Goal: Information Seeking & Learning: Learn about a topic

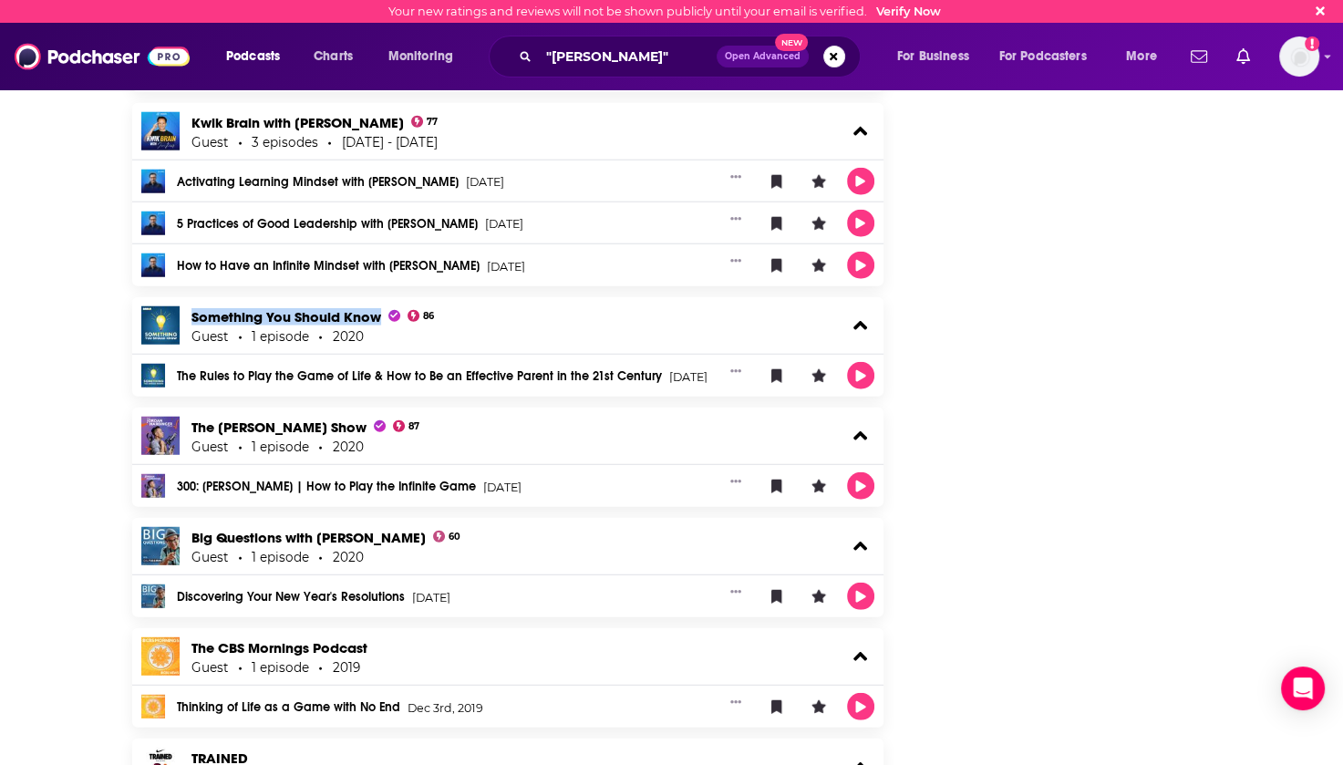
scroll to position [4598, 0]
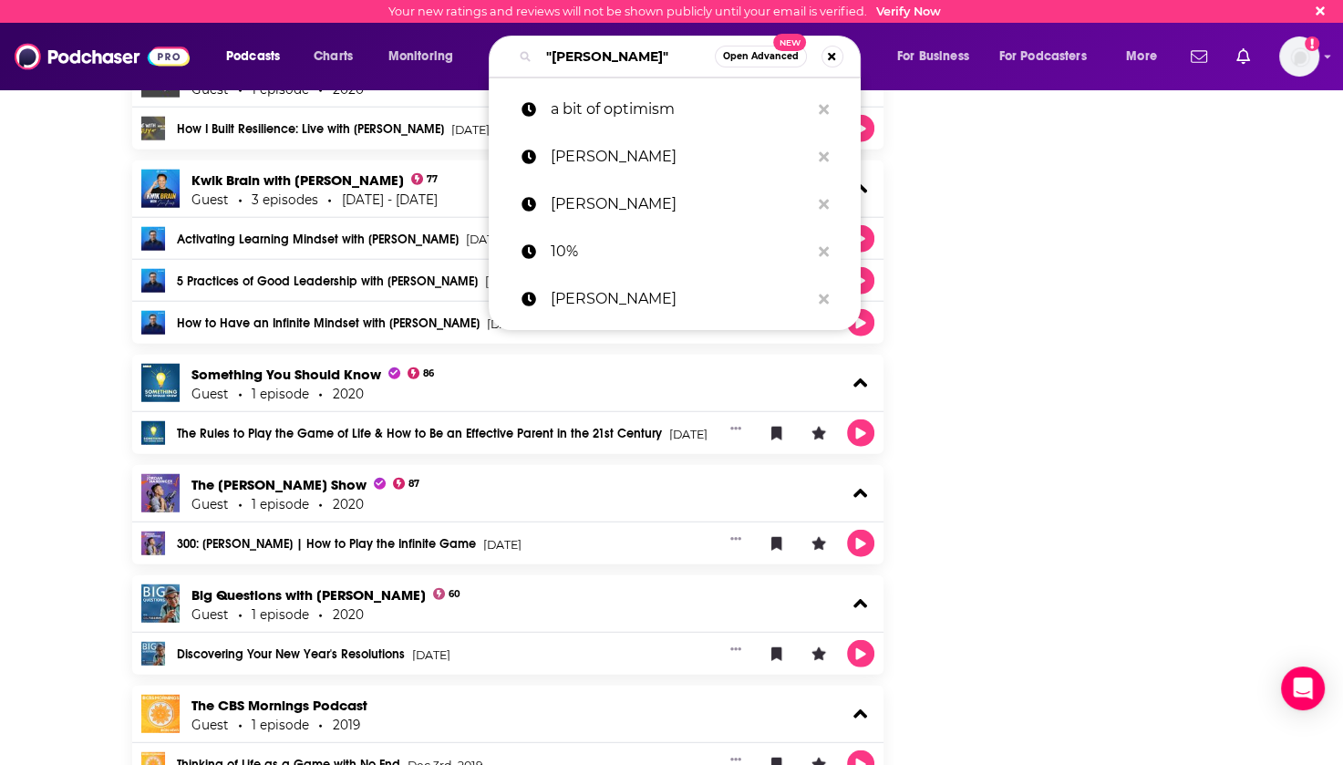
drag, startPoint x: 653, startPoint y: 54, endPoint x: 516, endPoint y: 61, distance: 137.0
click at [516, 61] on div ""[PERSON_NAME]" Open Advanced New" at bounding box center [675, 57] width 372 height 42
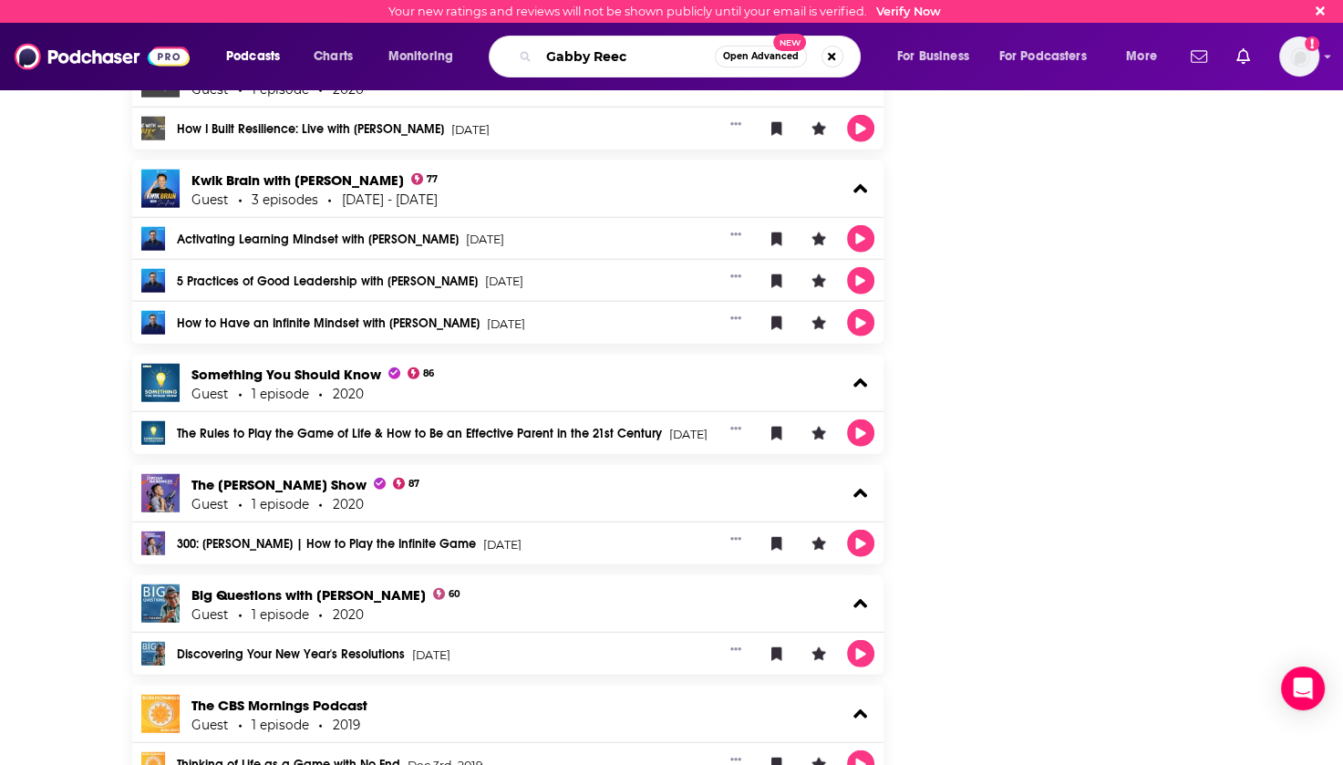
type input "[PERSON_NAME]"
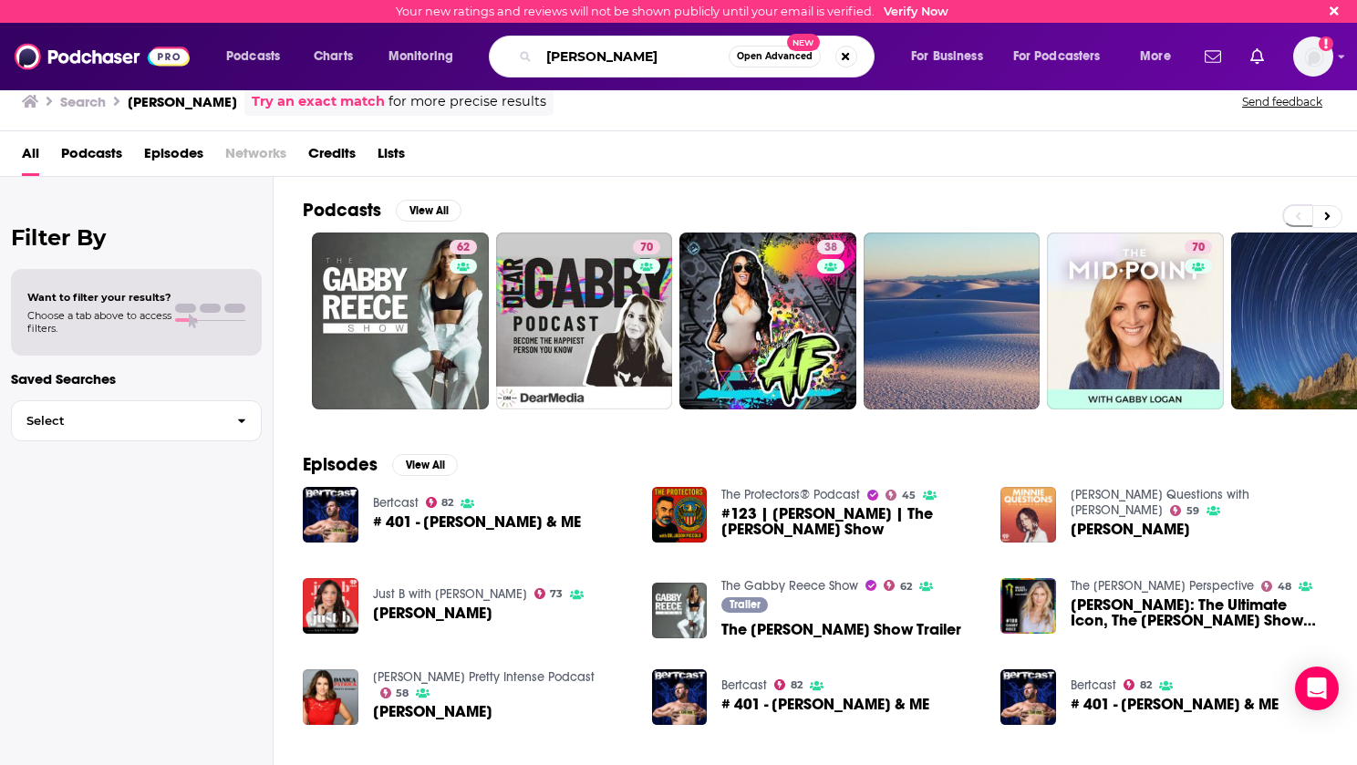
drag, startPoint x: 663, startPoint y: 57, endPoint x: 537, endPoint y: 63, distance: 126.0
click at [537, 63] on div "[PERSON_NAME] Open Advanced New" at bounding box center [682, 57] width 386 height 42
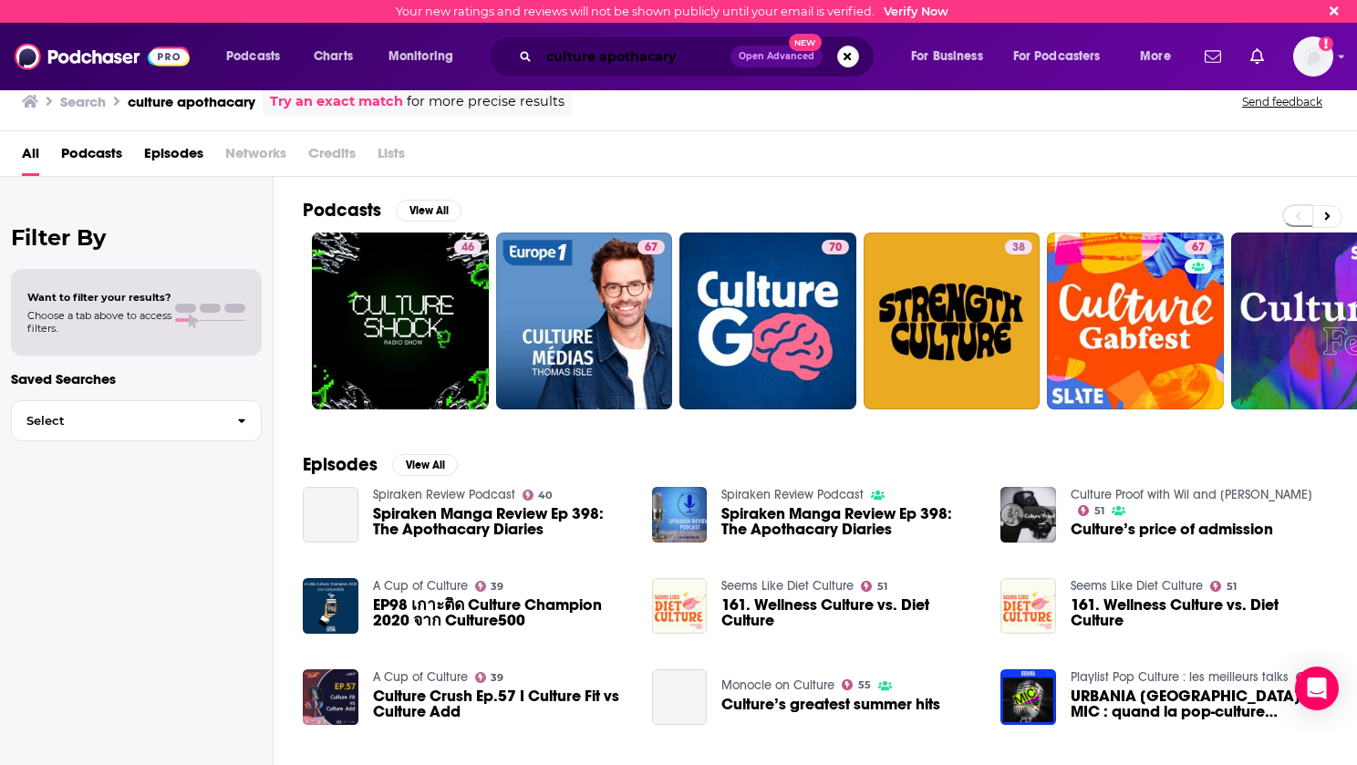
click at [658, 61] on input "culture apothacary" at bounding box center [635, 56] width 192 height 29
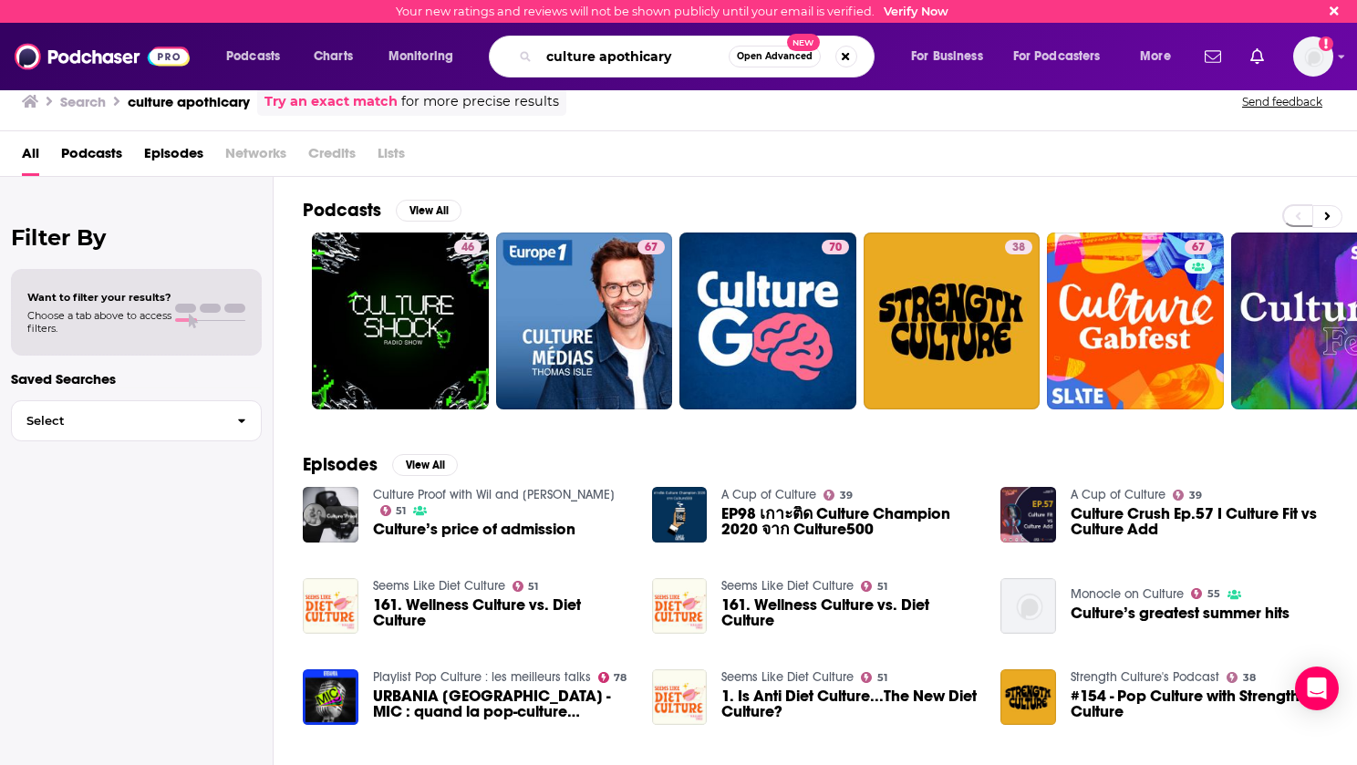
drag, startPoint x: 679, startPoint y: 54, endPoint x: 533, endPoint y: 66, distance: 146.4
click at [533, 66] on div "culture apothicary Open Advanced New" at bounding box center [682, 57] width 386 height 42
type input ""[PERSON_NAME]"
click at [850, 55] on button "Search podcasts, credits, & more..." at bounding box center [846, 57] width 22 height 22
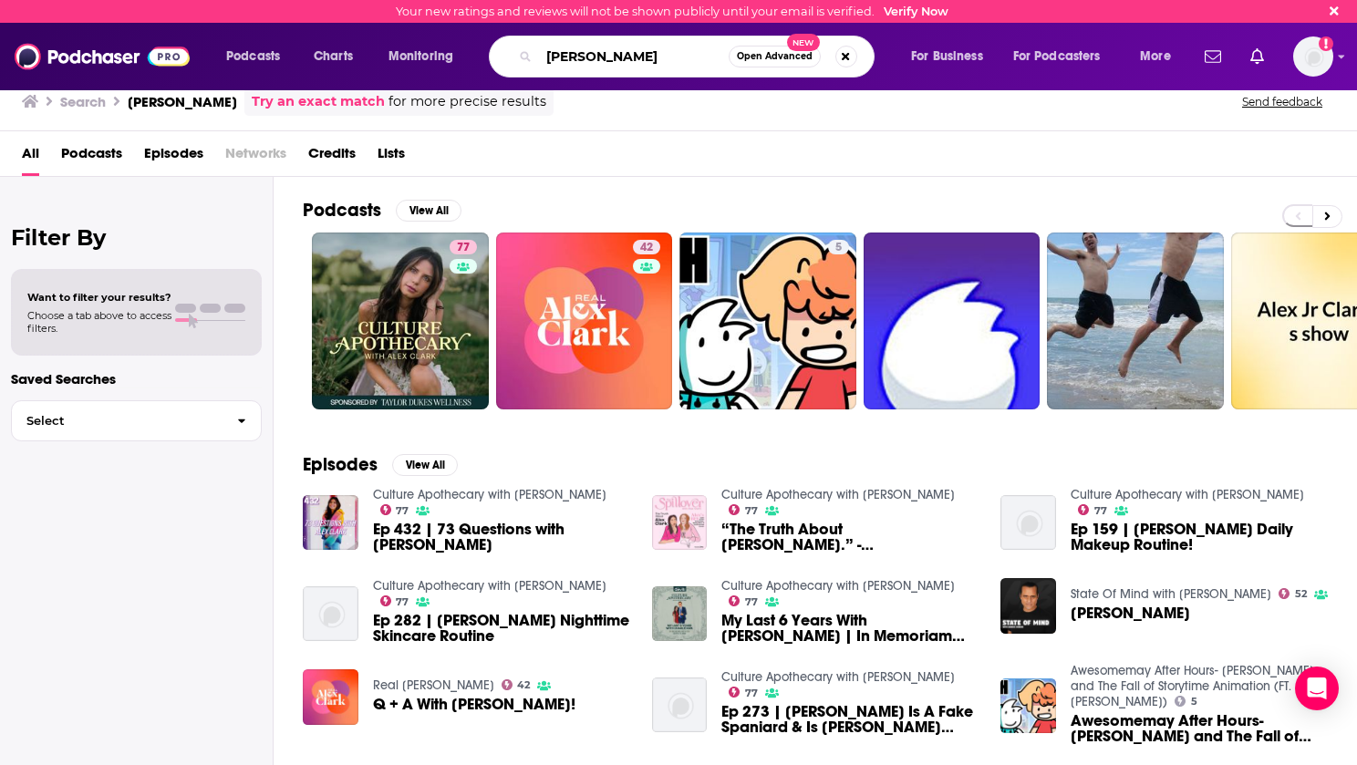
drag, startPoint x: 620, startPoint y: 50, endPoint x: 529, endPoint y: 59, distance: 91.7
click at [529, 59] on div "[PERSON_NAME] Open Advanced New" at bounding box center [682, 57] width 386 height 42
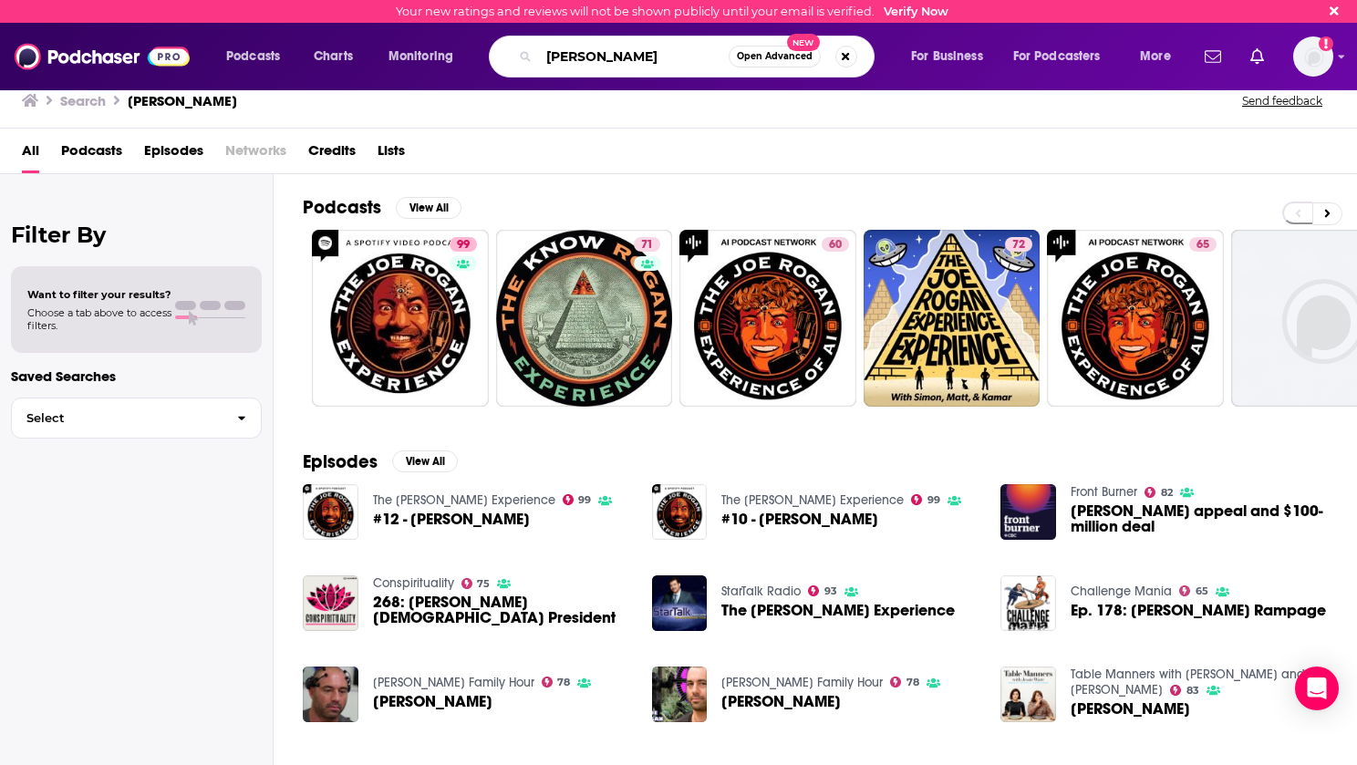
drag, startPoint x: 612, startPoint y: 54, endPoint x: 520, endPoint y: 58, distance: 92.2
click at [520, 58] on div "[PERSON_NAME] Open Advanced New" at bounding box center [682, 57] width 386 height 42
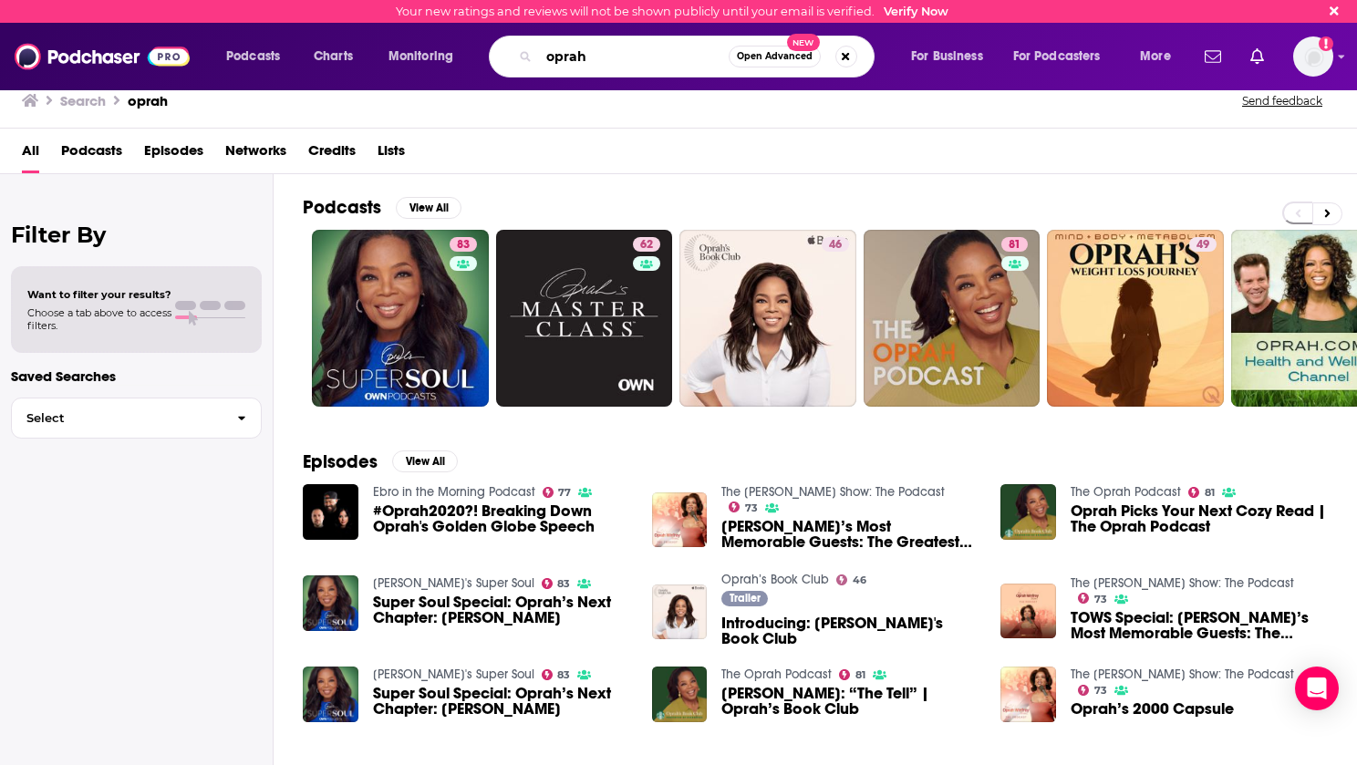
drag, startPoint x: 615, startPoint y: 60, endPoint x: 511, endPoint y: 61, distance: 104.0
click at [522, 61] on div "oprah Open Advanced New" at bounding box center [682, 57] width 386 height 42
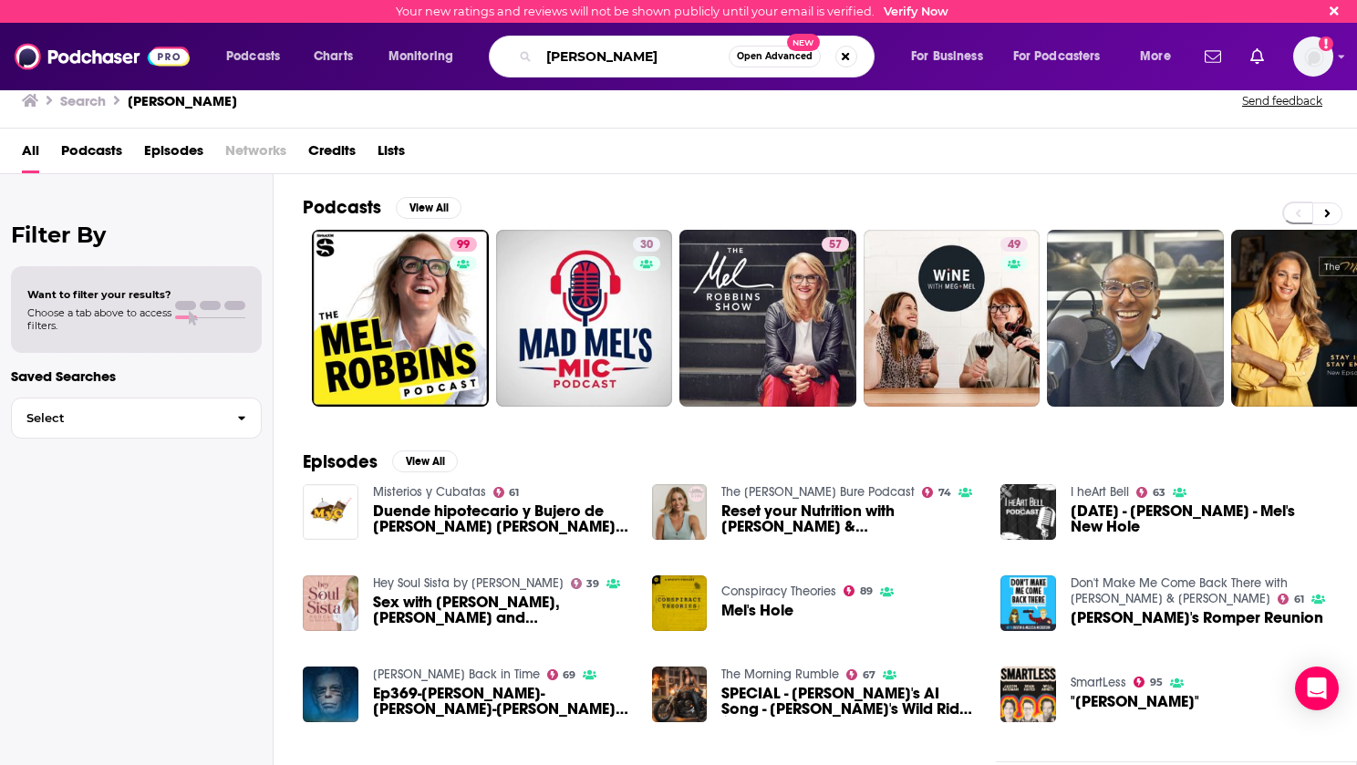
drag, startPoint x: 579, startPoint y: 51, endPoint x: 496, endPoint y: 68, distance: 84.8
click at [496, 68] on div "[PERSON_NAME] Open Advanced New" at bounding box center [682, 57] width 386 height 42
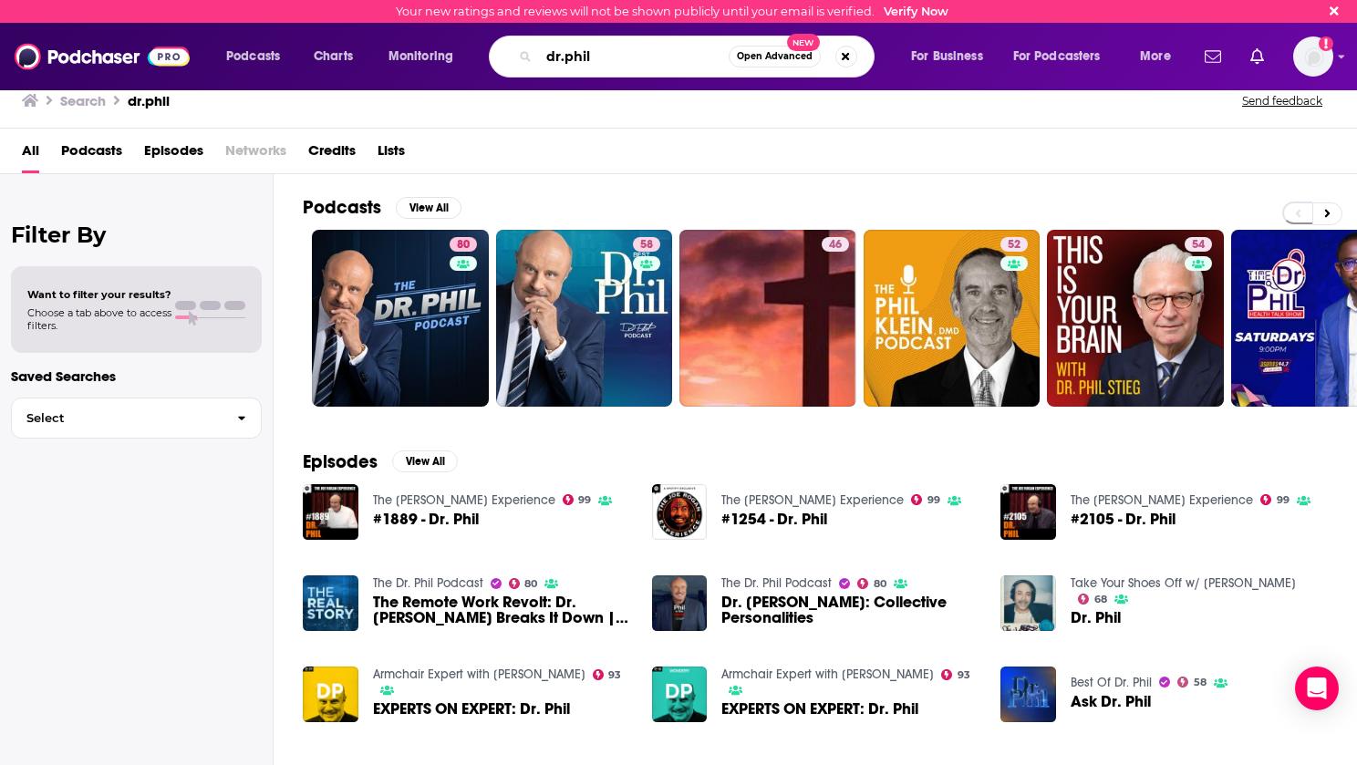
drag, startPoint x: 526, startPoint y: 57, endPoint x: 500, endPoint y: 56, distance: 26.5
click at [519, 57] on div "dr.phil Open Advanced New" at bounding box center [682, 57] width 386 height 42
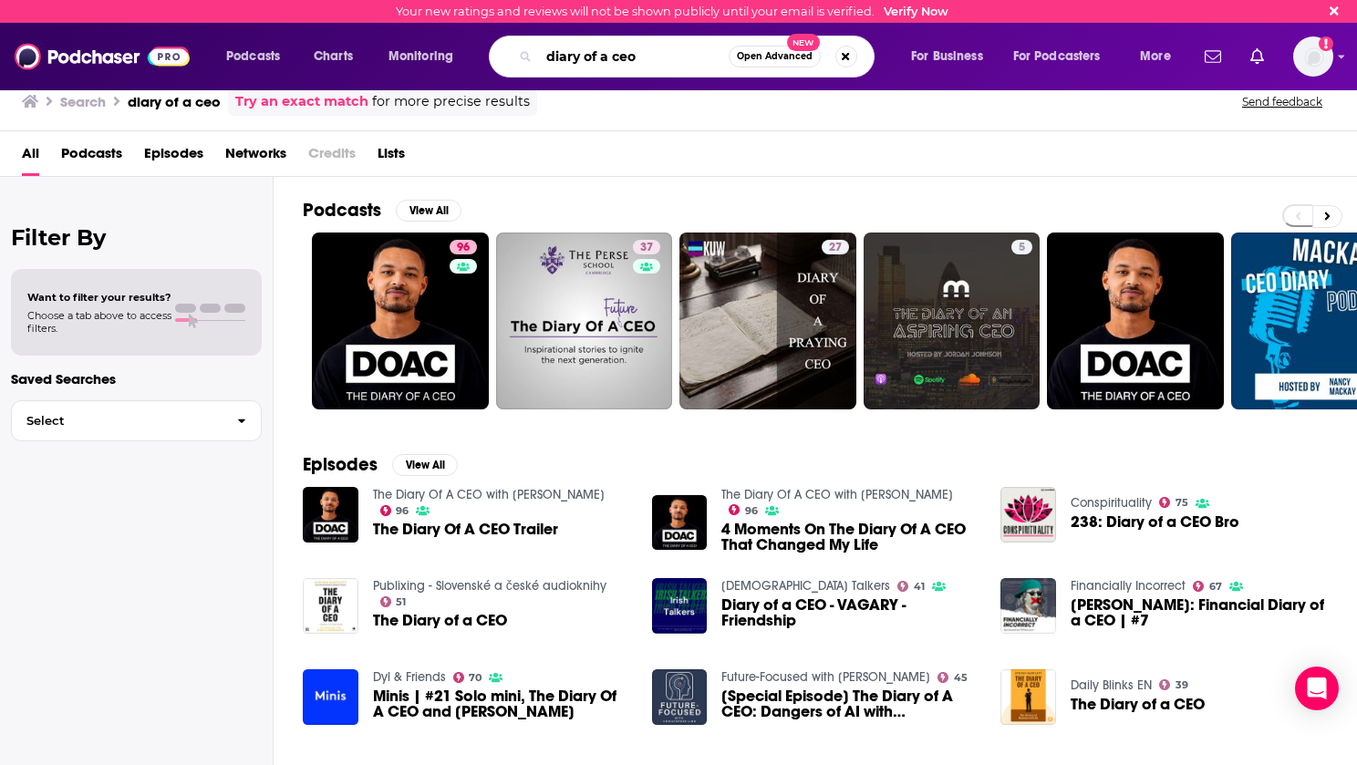
drag, startPoint x: 540, startPoint y: 59, endPoint x: 518, endPoint y: 60, distance: 21.9
click at [524, 60] on div "diary of a ceo Open Advanced New" at bounding box center [682, 57] width 386 height 42
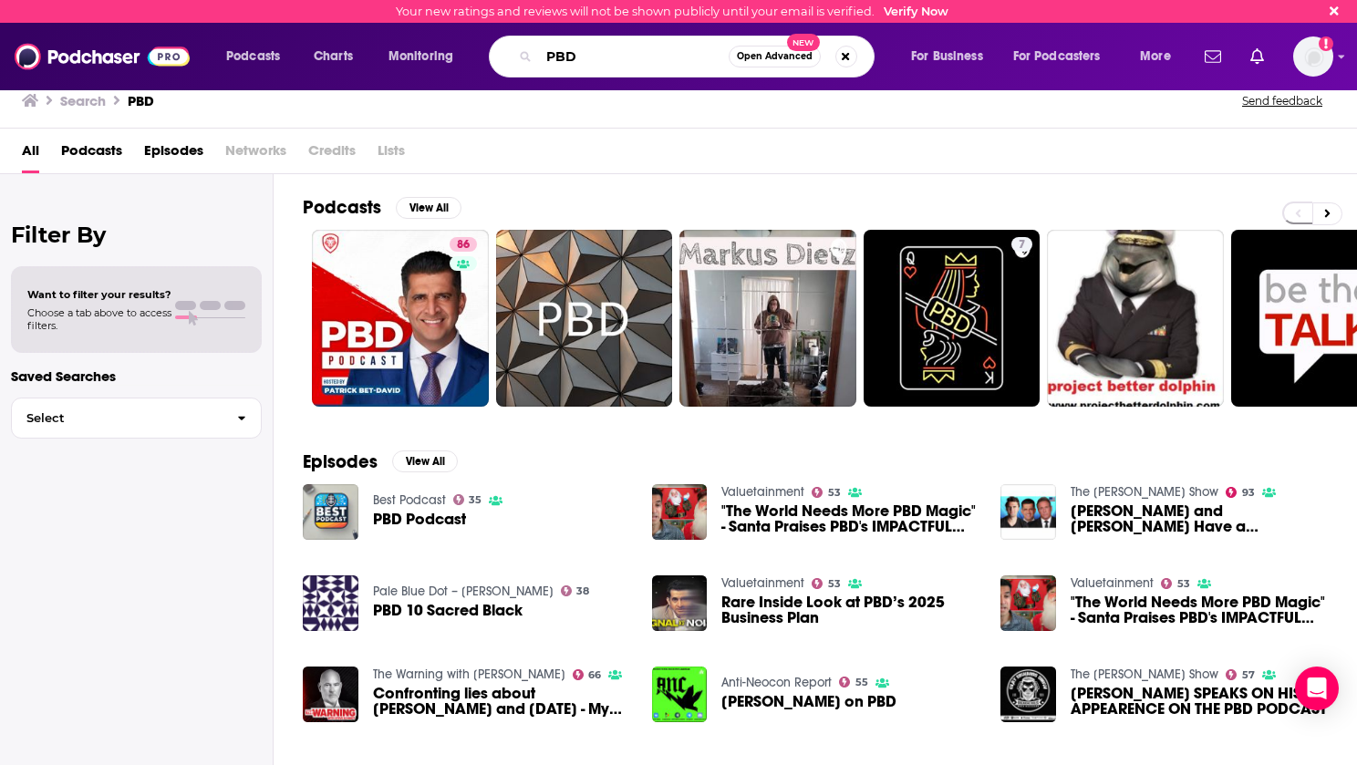
drag, startPoint x: 591, startPoint y: 54, endPoint x: 523, endPoint y: 54, distance: 68.4
click at [527, 54] on div "PBD Open Advanced New" at bounding box center [682, 57] width 386 height 42
type input "almost 30"
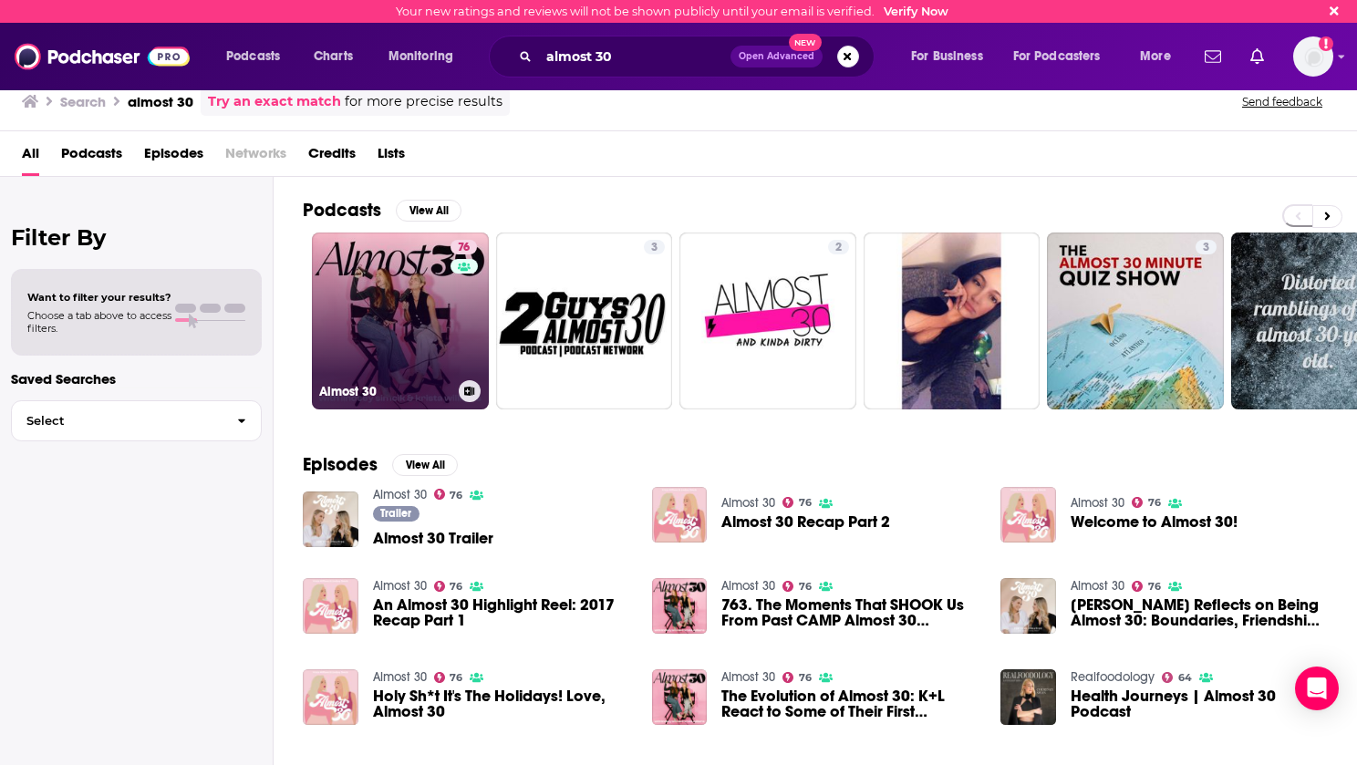
click at [379, 313] on link "76 Almost 30" at bounding box center [400, 321] width 177 height 177
